Goal: Transaction & Acquisition: Subscribe to service/newsletter

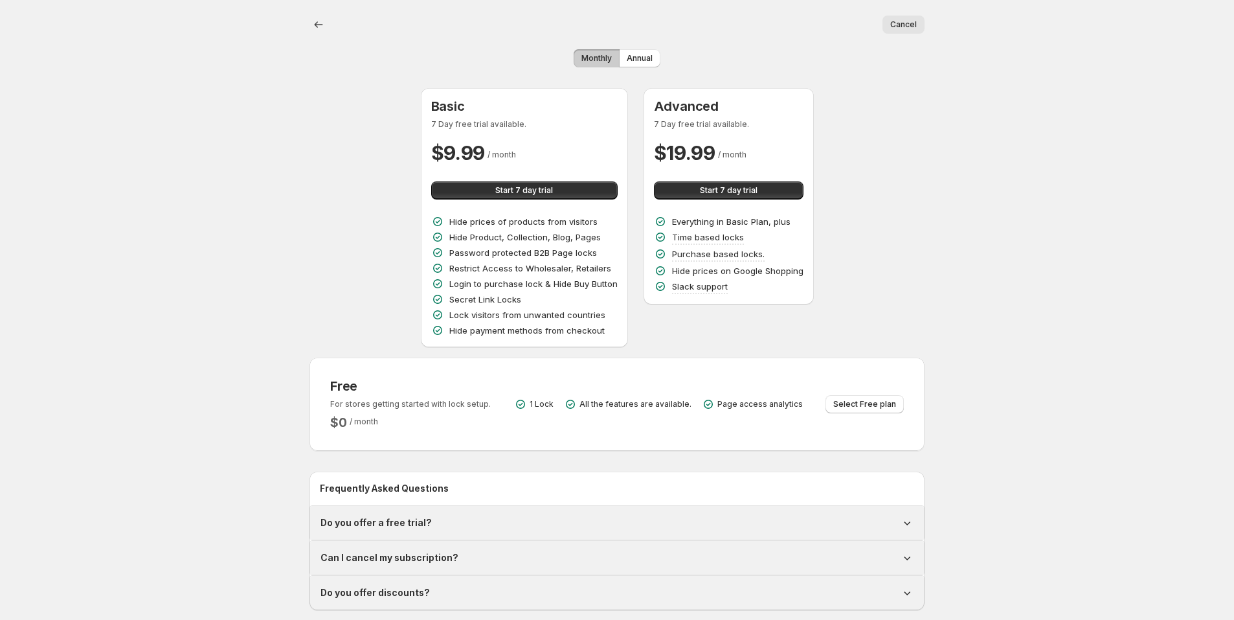
click at [101, 57] on div "Cancel More actions Cancel Monthly Annual Basic 7 Day free trial available. $ 9…" at bounding box center [617, 316] width 1234 height 633
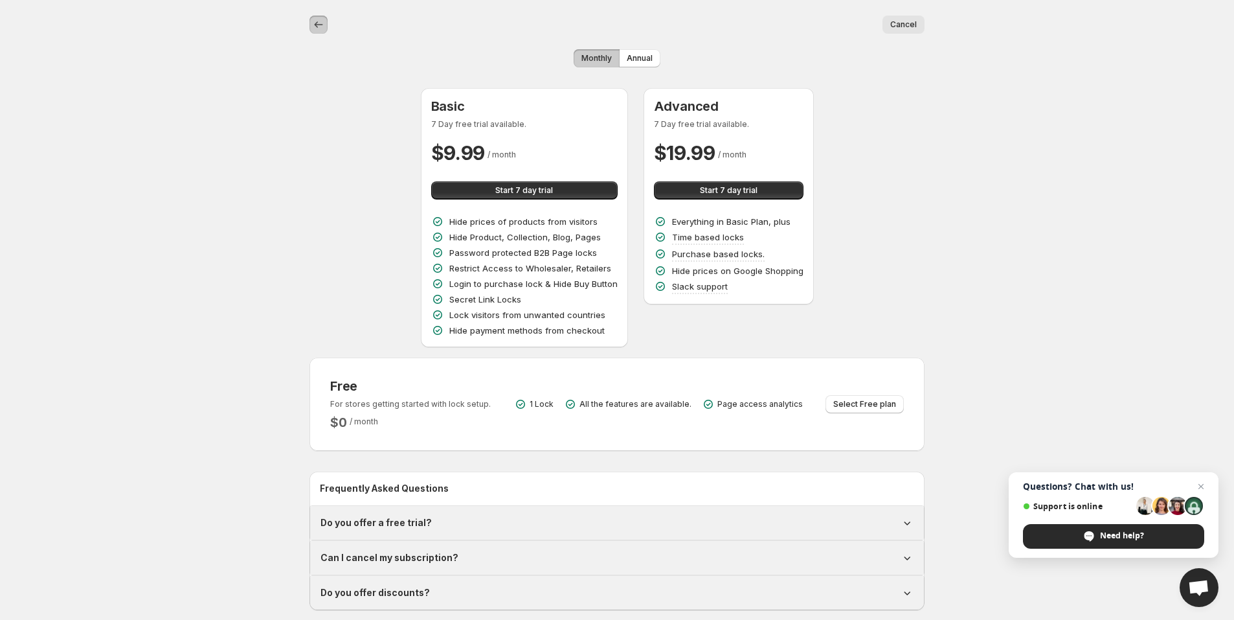
click at [320, 20] on icon "Back" at bounding box center [318, 24] width 13 height 13
click at [873, 144] on div "Basic 7 Day free trial available. $ 9.99 / month Start 7 day trial Hide prices …" at bounding box center [616, 217] width 615 height 259
click at [913, 29] on span "Cancel" at bounding box center [903, 24] width 27 height 10
click at [320, 21] on icon "Back" at bounding box center [318, 24] width 13 height 13
click at [150, 70] on div "Cancel More actions Cancel Monthly Annual Basic 7 Day free trial available. $ 9…" at bounding box center [617, 316] width 1234 height 633
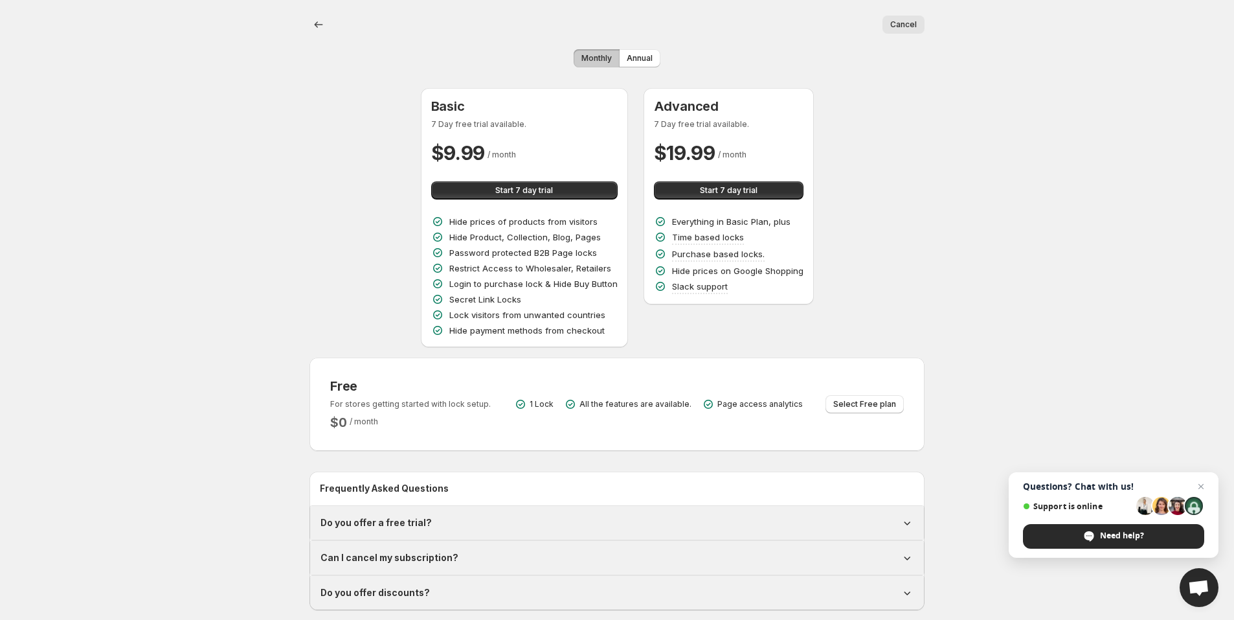
click at [384, 525] on h1 "Do you offer a free trial?" at bounding box center [375, 522] width 111 height 13
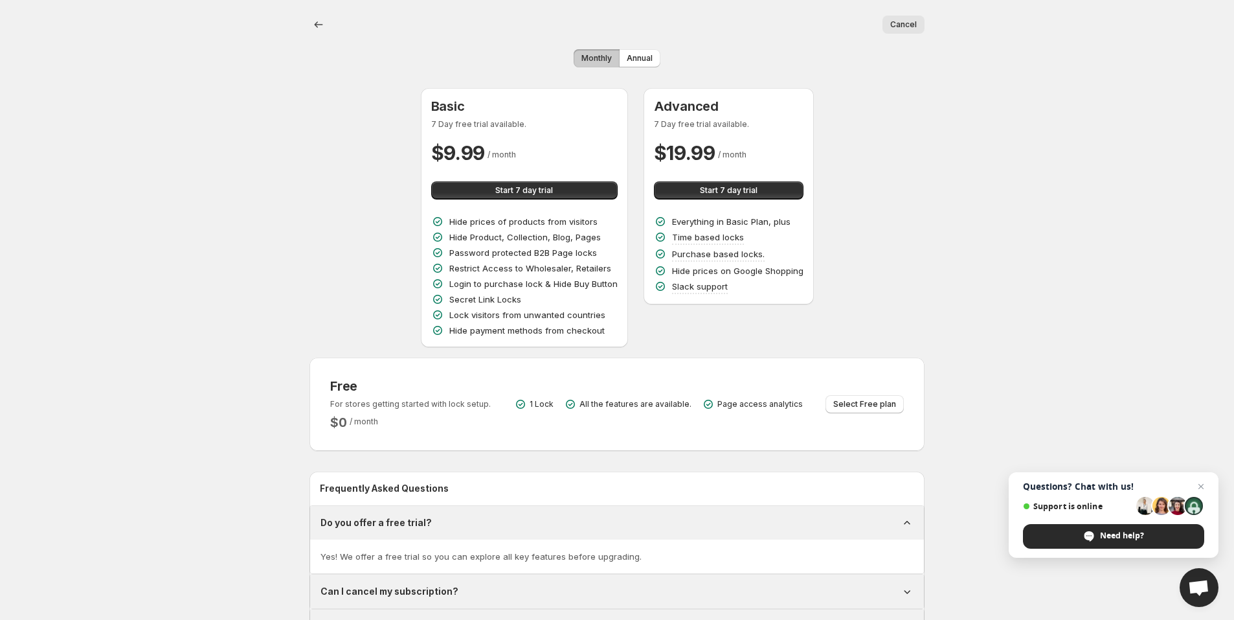
click at [355, 593] on h1 "Can I cancel my subscription?" at bounding box center [389, 591] width 138 height 13
click at [261, 347] on div "Cancel More actions Cancel Monthly Annual Basic 7 Day free trial available. $ 9…" at bounding box center [617, 350] width 1234 height 701
click at [317, 25] on icon "Back" at bounding box center [318, 24] width 13 height 13
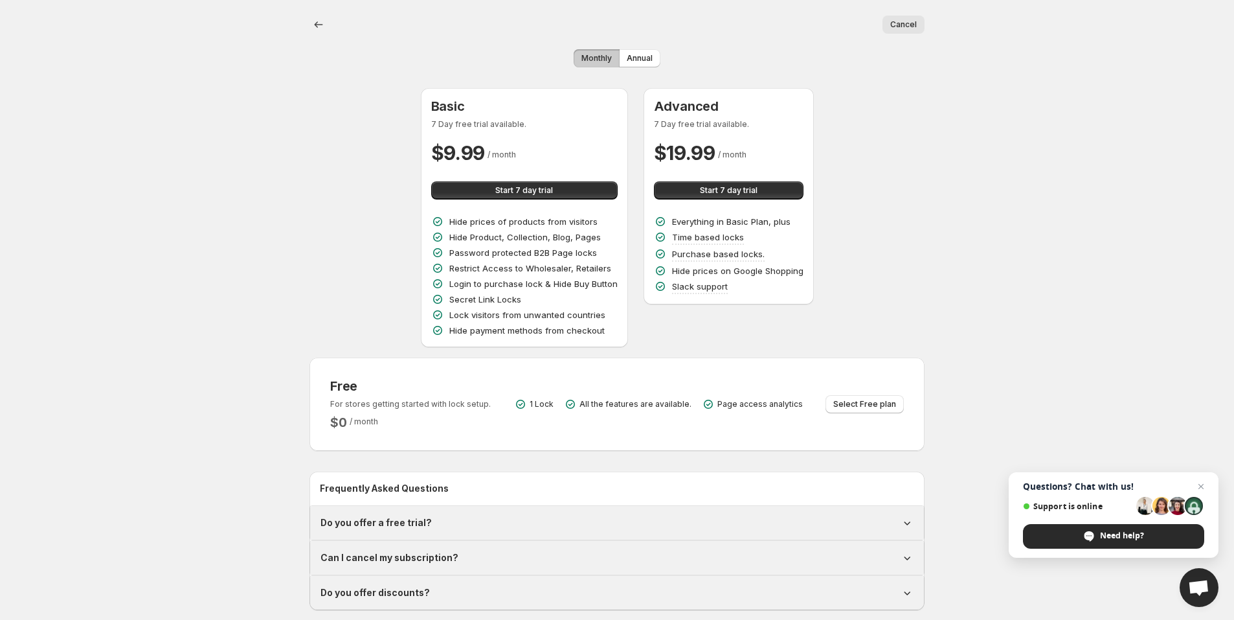
click at [224, 208] on div "Cancel More actions Cancel Monthly Annual Basic 7 Day free trial available. $ 9…" at bounding box center [617, 316] width 1234 height 633
click at [309, 27] on button "Back" at bounding box center [318, 25] width 18 height 18
click at [453, 221] on p "Hide prices of products from visitors" at bounding box center [523, 221] width 148 height 13
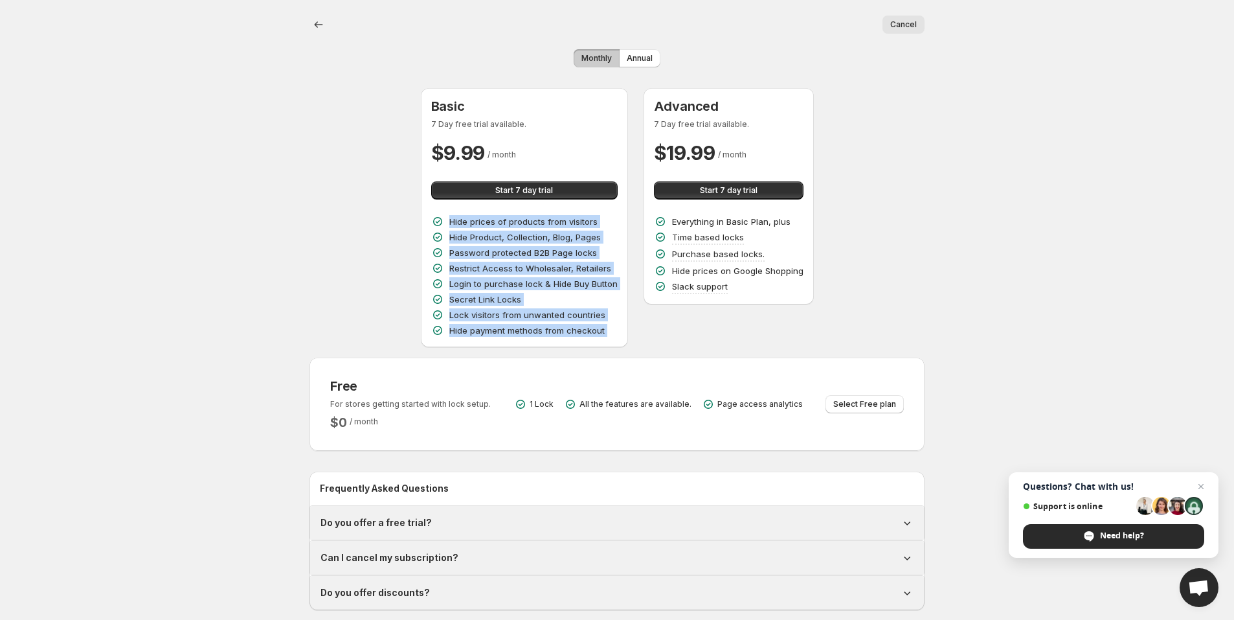
drag, startPoint x: 453, startPoint y: 221, endPoint x: 611, endPoint y: 336, distance: 195.2
click at [610, 336] on div "Hide prices of products from visitors Hide Product, Collection, Blog, Pages Pas…" at bounding box center [524, 276] width 186 height 122
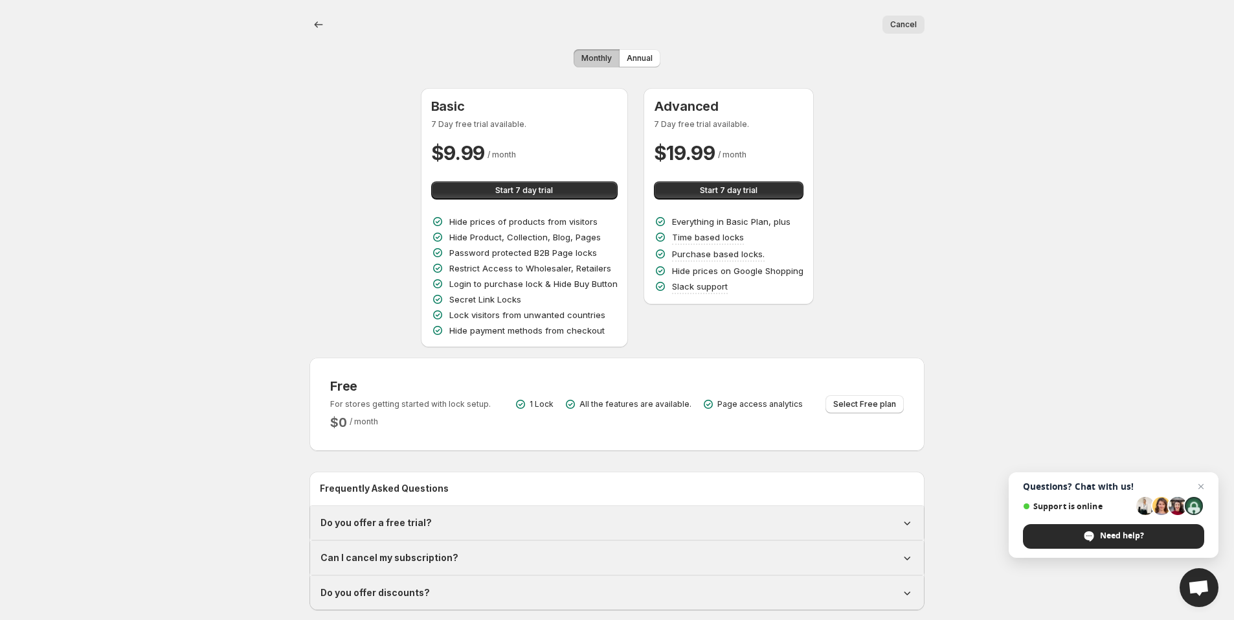
click at [613, 336] on div "Hide payment methods from checkout" at bounding box center [524, 330] width 186 height 13
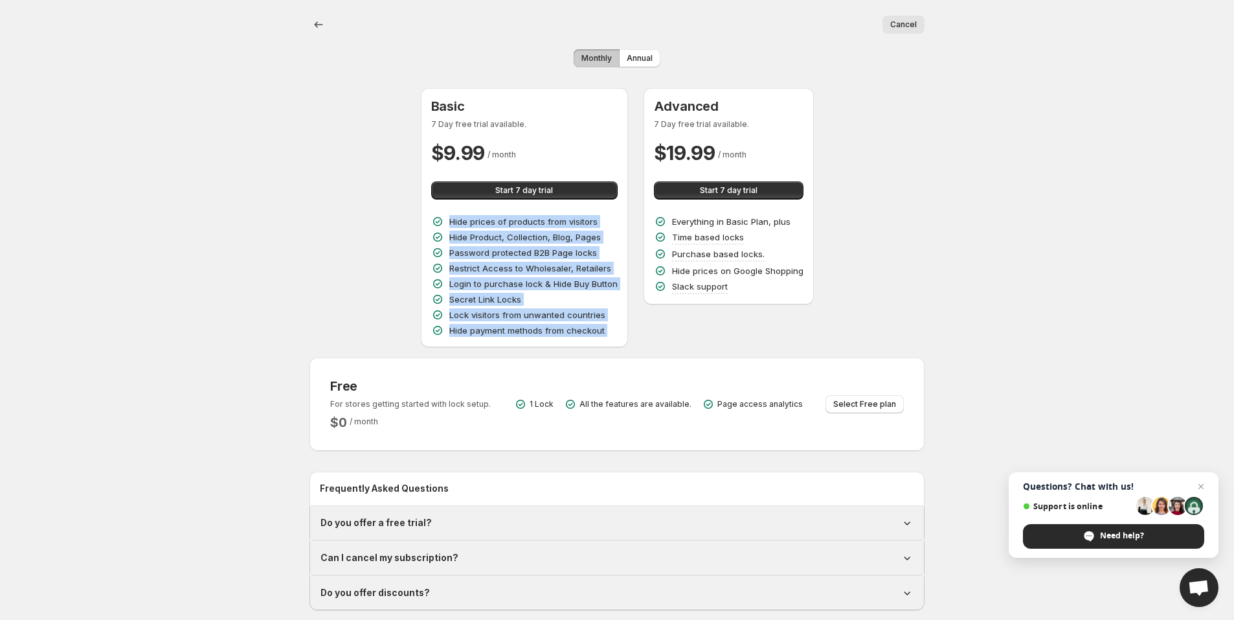
drag, startPoint x: 605, startPoint y: 332, endPoint x: 618, endPoint y: 211, distance: 121.1
click at [618, 211] on div "Basic 7 Day free trial available. $ 9.99 / month Start 7 day trial Hide prices …" at bounding box center [524, 217] width 207 height 259
drag, startPoint x: 615, startPoint y: 226, endPoint x: 606, endPoint y: 332, distance: 106.6
click at [606, 332] on div "Basic 7 Day free trial available. $ 9.99 / month Start 7 day trial Hide prices …" at bounding box center [524, 217] width 207 height 259
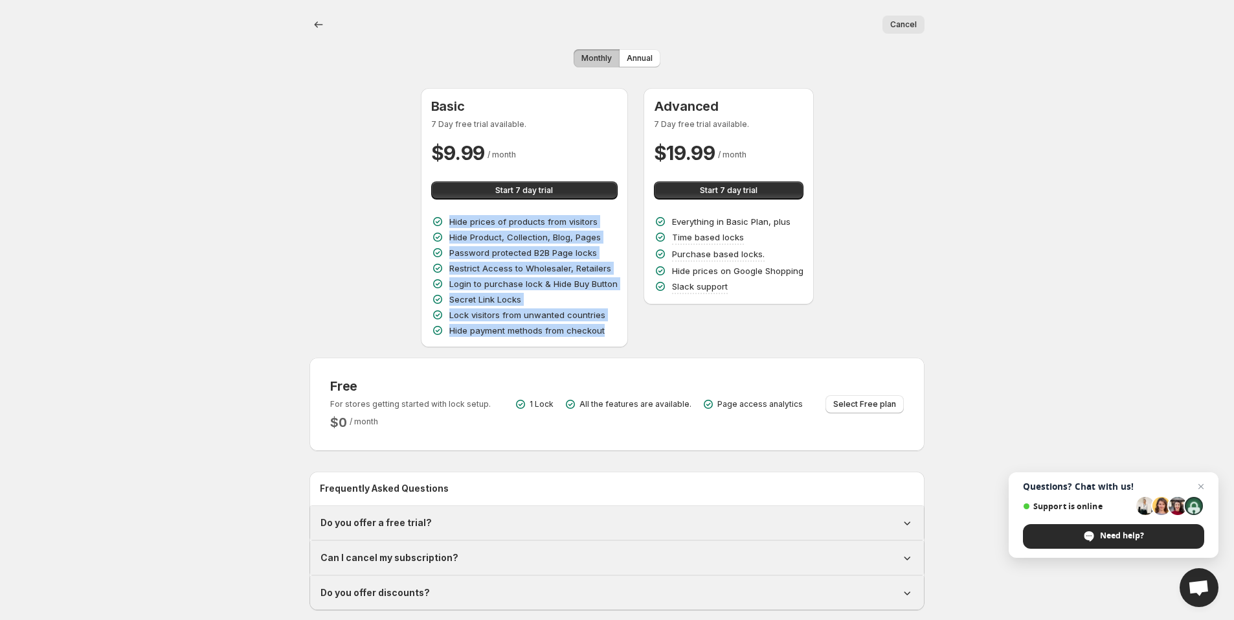
click at [606, 332] on div "Hide payment methods from checkout" at bounding box center [524, 330] width 186 height 13
drag, startPoint x: 618, startPoint y: 333, endPoint x: 448, endPoint y: 225, distance: 202.1
click at [448, 225] on div "Basic 7 Day free trial available. $ 9.99 / month Start 7 day trial Hide prices …" at bounding box center [524, 217] width 207 height 259
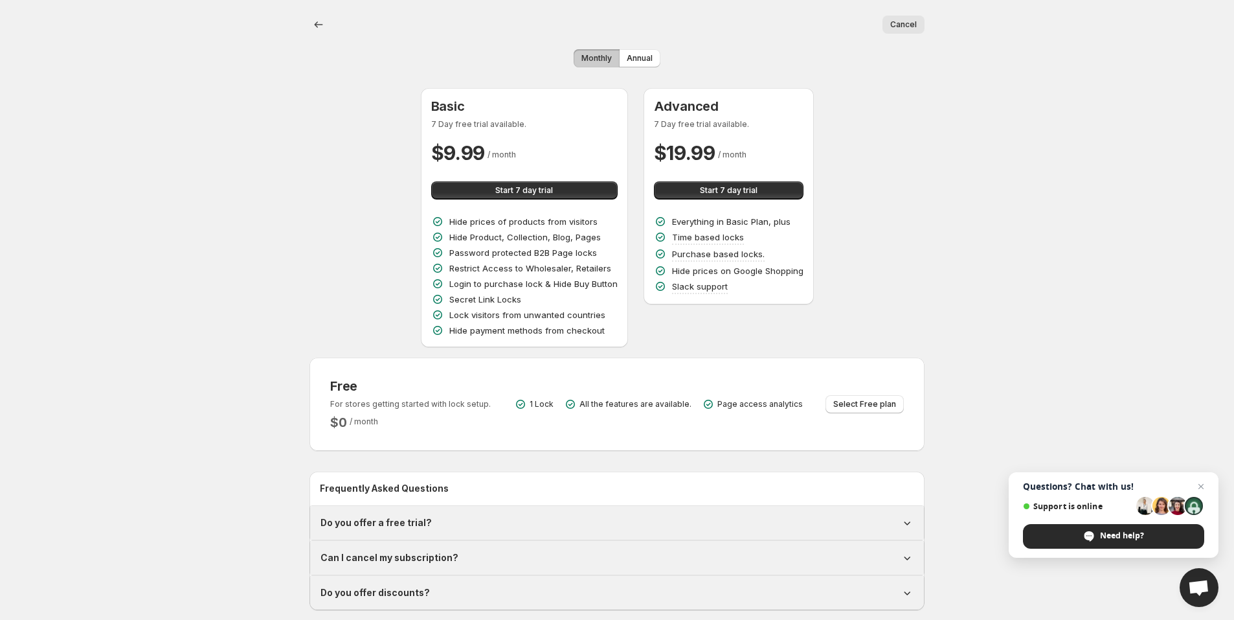
click at [448, 225] on div "Hide prices of products from visitors" at bounding box center [524, 221] width 186 height 13
